Goal: Task Accomplishment & Management: Manage account settings

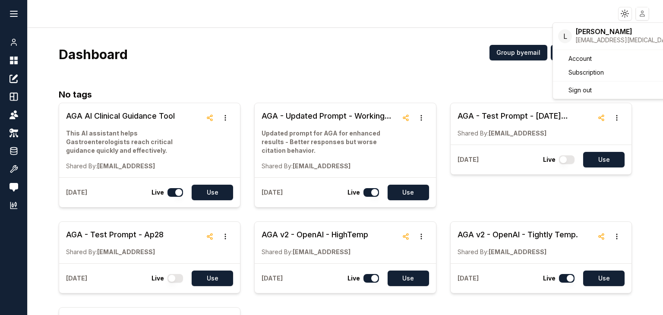
click at [642, 13] on html "Toggle theme Toggle user menu Chat Dashboard Create Prompts Templates Teams API…" at bounding box center [331, 157] width 663 height 315
click at [591, 57] on span "Account" at bounding box center [579, 58] width 23 height 9
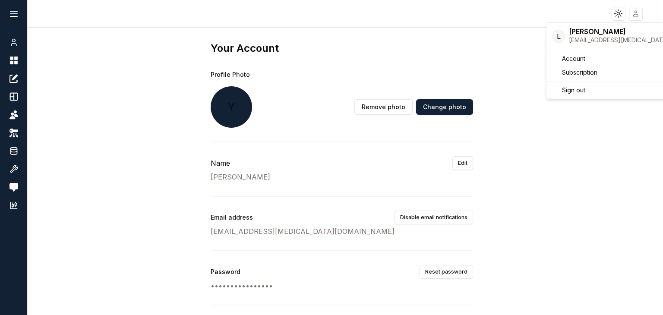
click at [638, 17] on html "Toggle theme Toggle user menu Chat Dashboard Create Prompts Templates Teams API…" at bounding box center [331, 157] width 663 height 315
click at [391, 60] on html "Toggle theme Toggle user menu Chat Dashboard Create Prompts Templates Teams API…" at bounding box center [331, 157] width 663 height 315
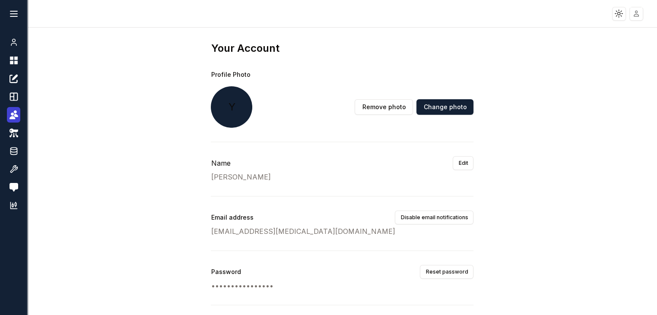
click at [15, 115] on icon at bounding box center [15, 115] width 4 height 3
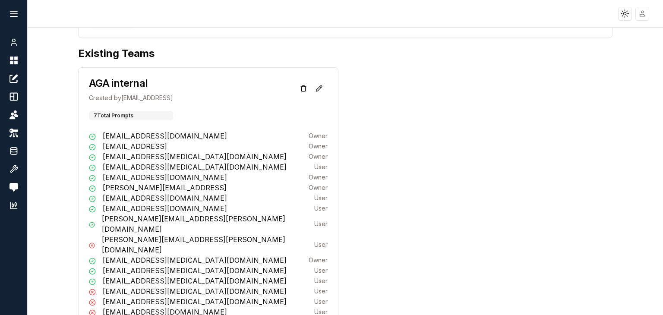
scroll to position [174, 0]
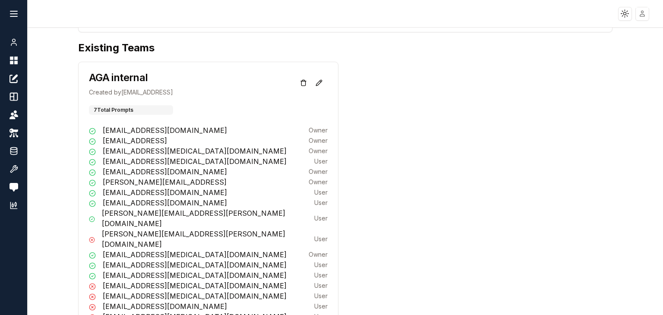
click at [315, 250] on p "Owner" at bounding box center [318, 254] width 19 height 9
